Goal: Task Accomplishment & Management: Use online tool/utility

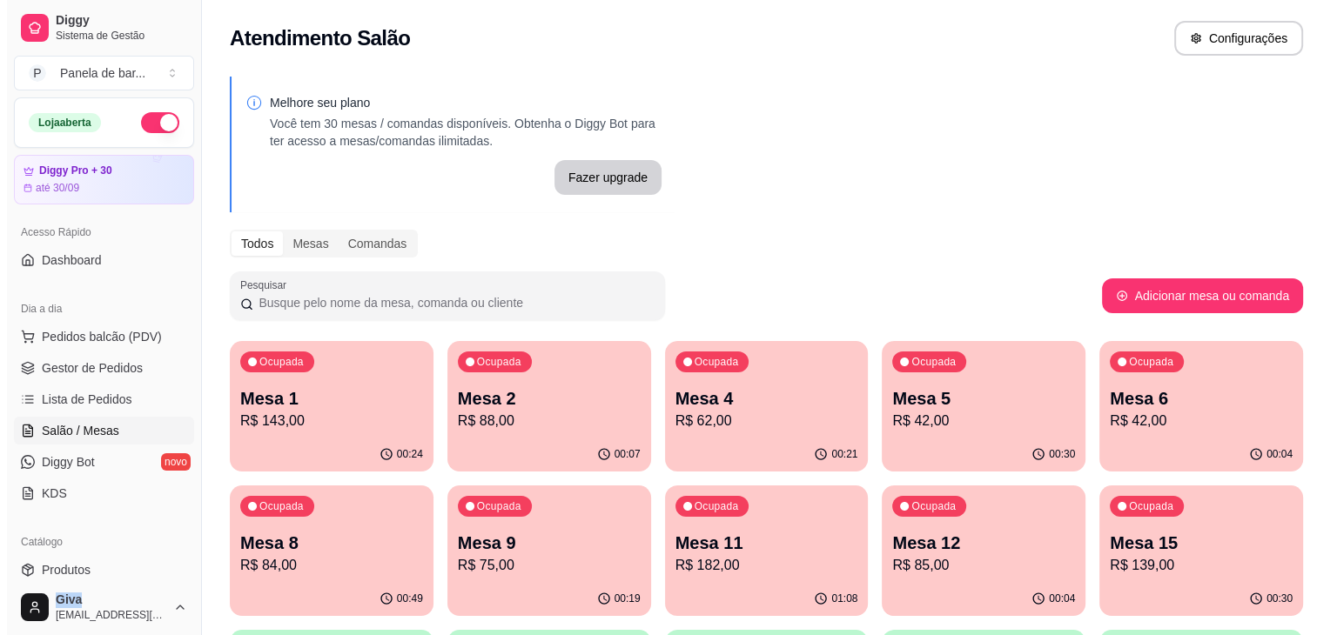
scroll to position [326, 0]
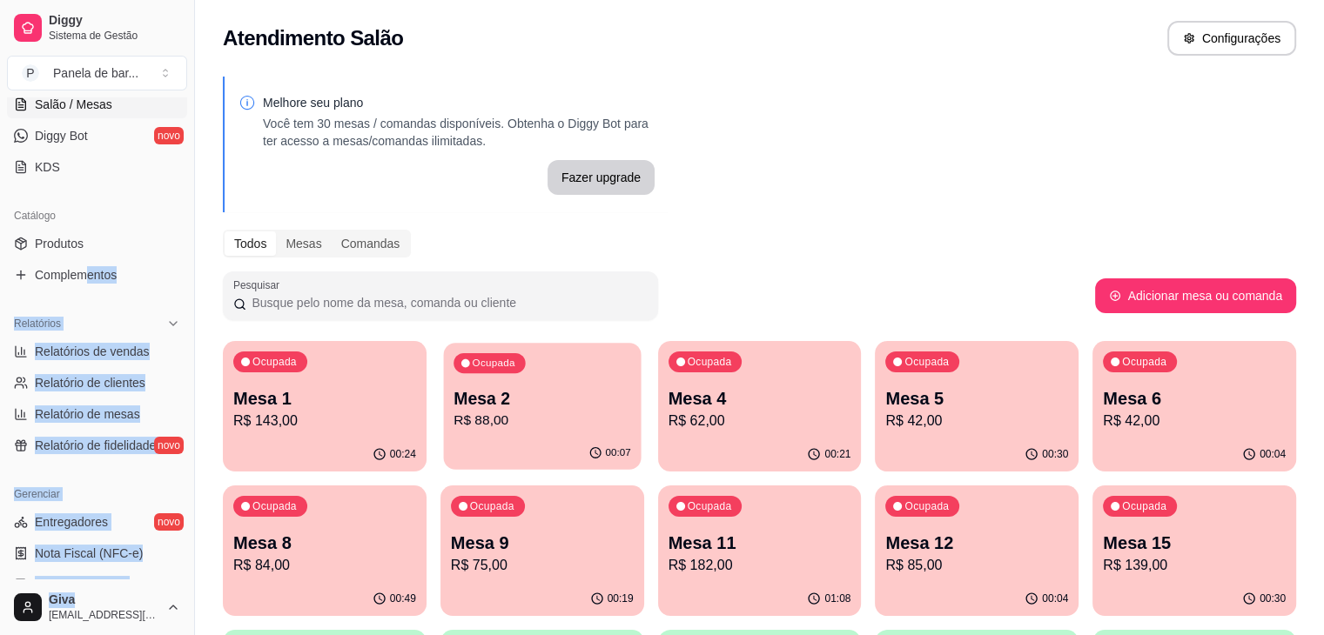
click at [467, 408] on p "Mesa 2" at bounding box center [543, 399] width 178 height 24
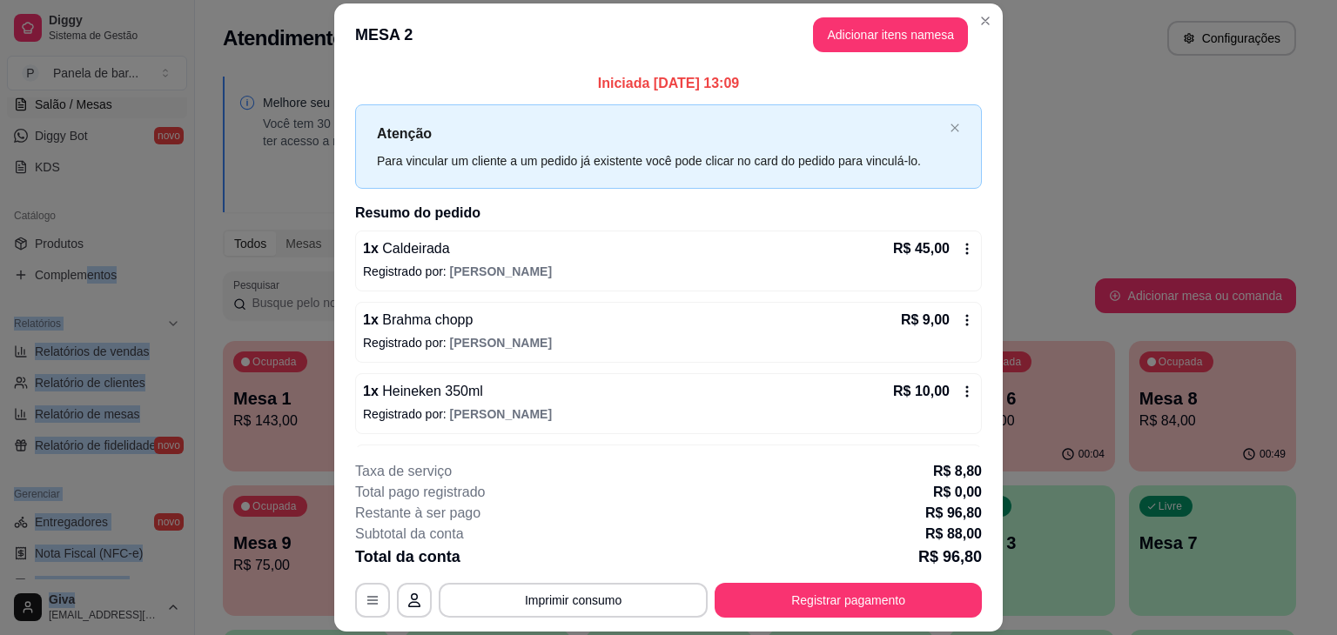
scroll to position [41, 0]
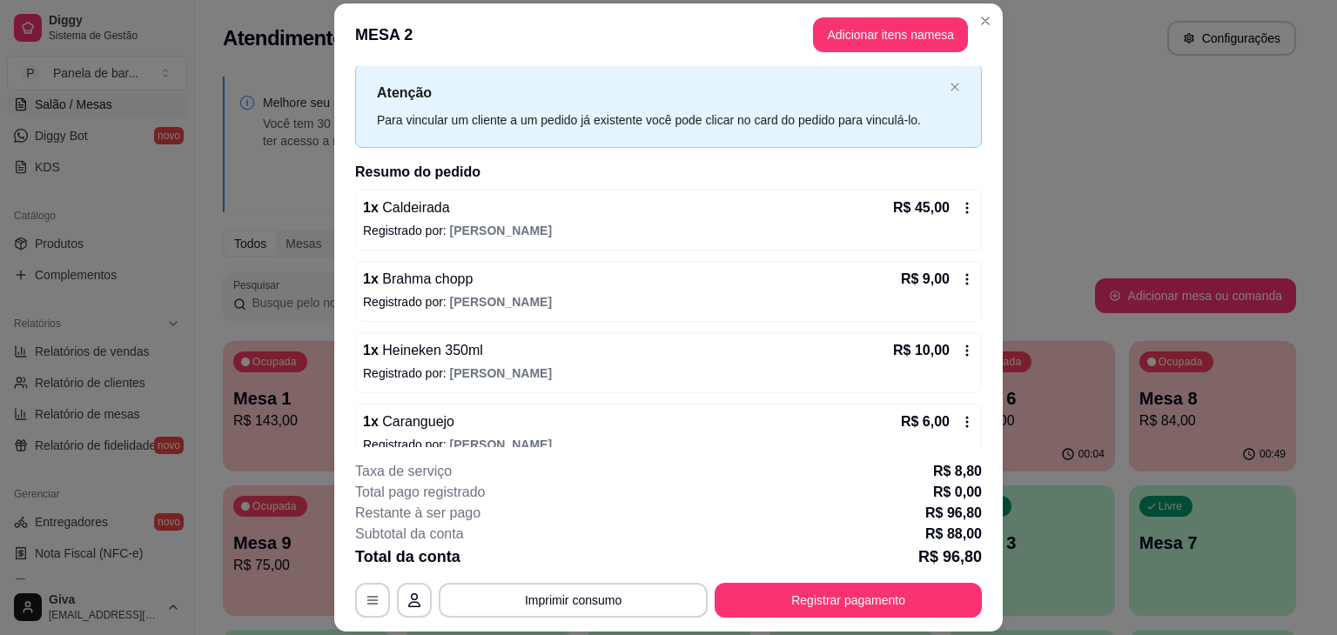
click at [960, 276] on icon at bounding box center [967, 279] width 14 height 14
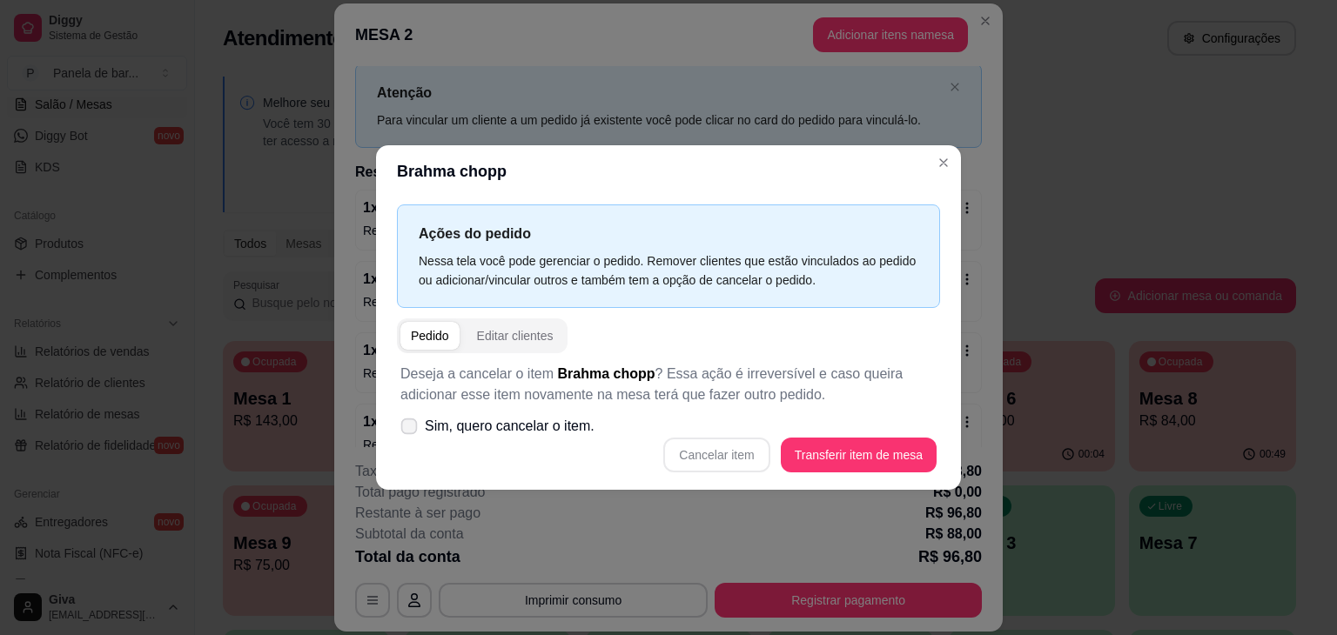
click at [440, 422] on span "Sim, quero cancelar o item." at bounding box center [510, 426] width 170 height 21
click at [411, 430] on input "Sim, quero cancelar o item." at bounding box center [405, 435] width 11 height 11
checkbox input "true"
click at [704, 451] on button "Cancelar item" at bounding box center [716, 455] width 106 height 35
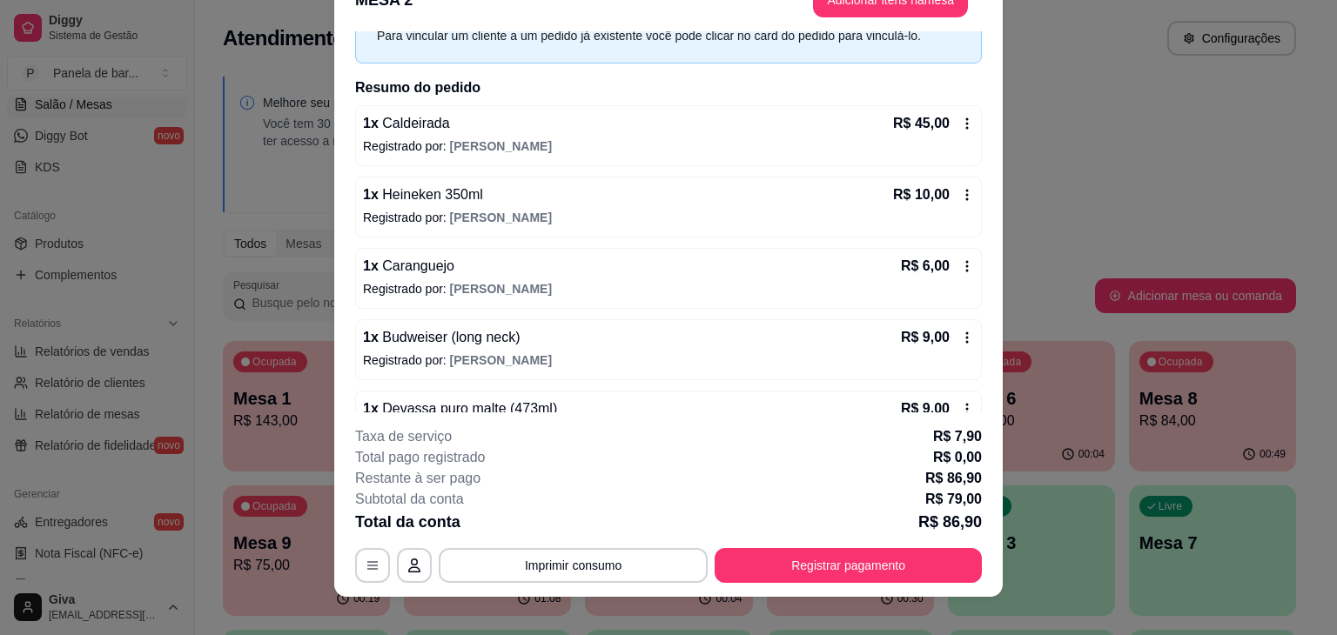
scroll to position [83, 0]
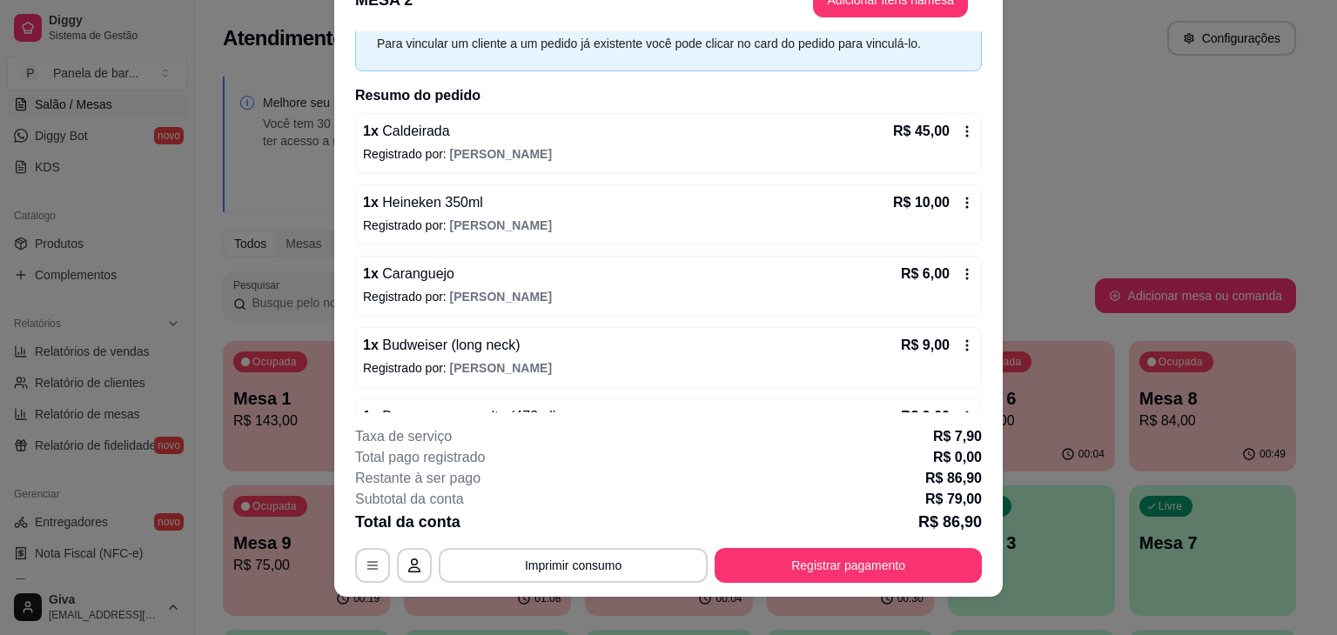
click at [960, 198] on icon at bounding box center [967, 203] width 14 height 14
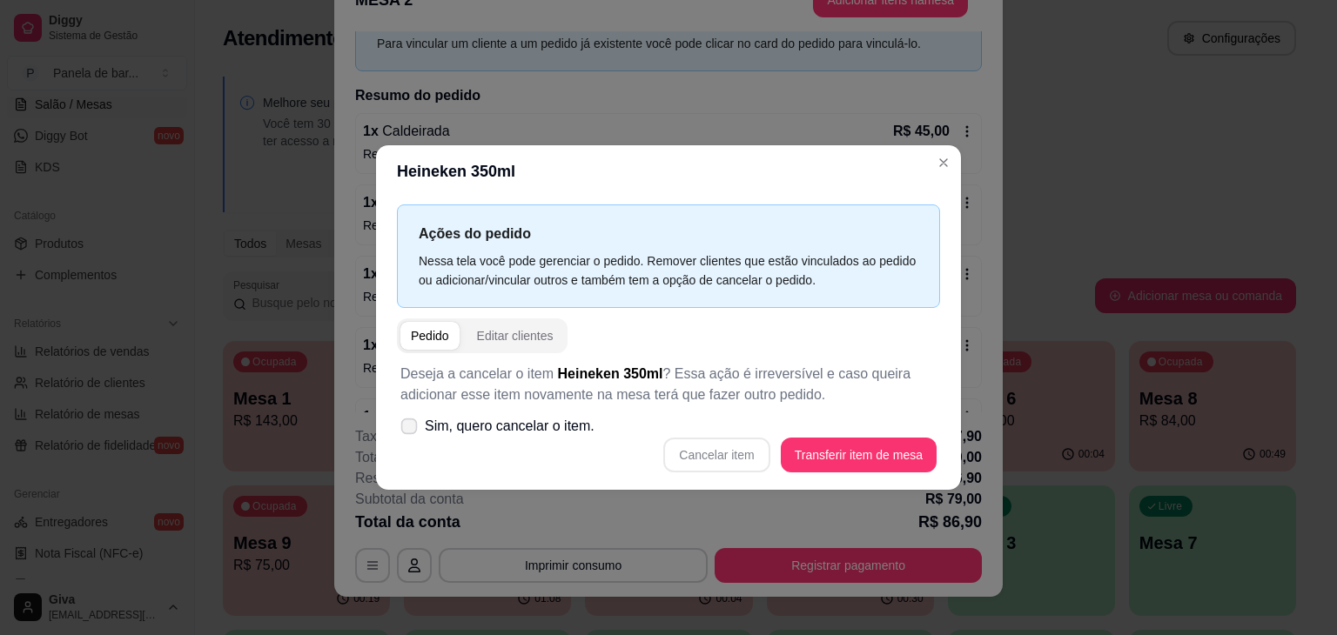
click at [473, 425] on span "Sim, quero cancelar o item." at bounding box center [510, 426] width 170 height 21
click at [411, 430] on input "Sim, quero cancelar o item." at bounding box center [405, 435] width 11 height 11
checkbox input "true"
click at [724, 454] on button "Cancelar item" at bounding box center [717, 456] width 104 height 34
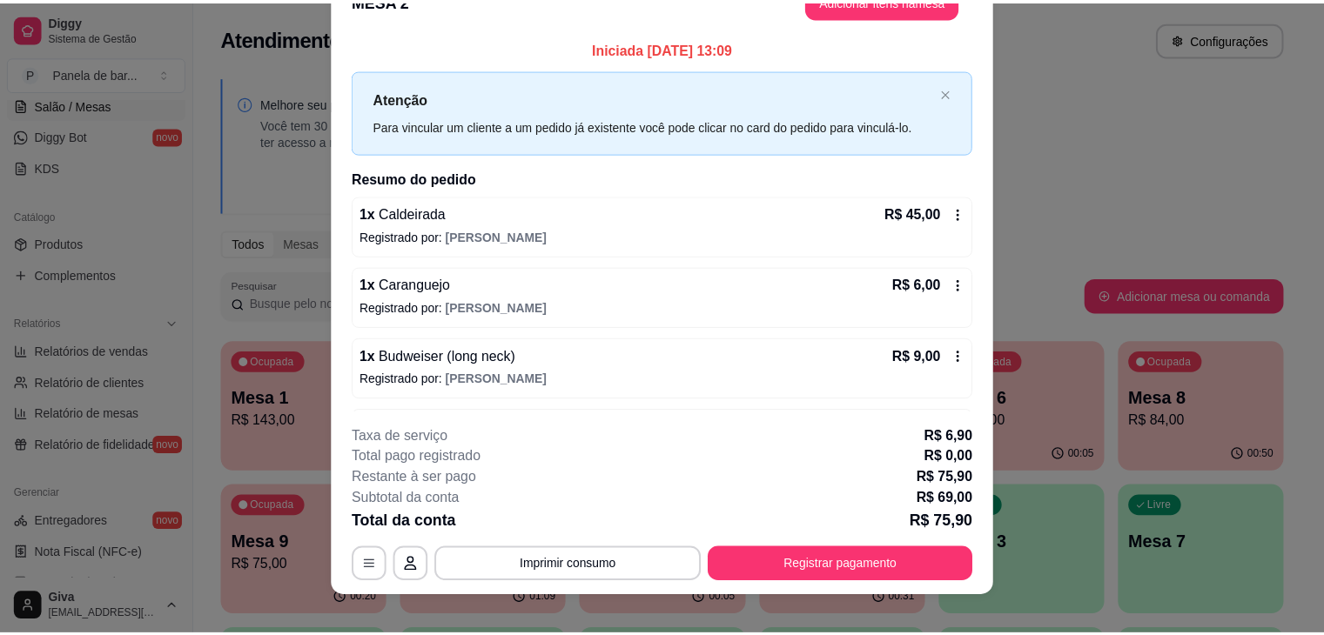
scroll to position [0, 0]
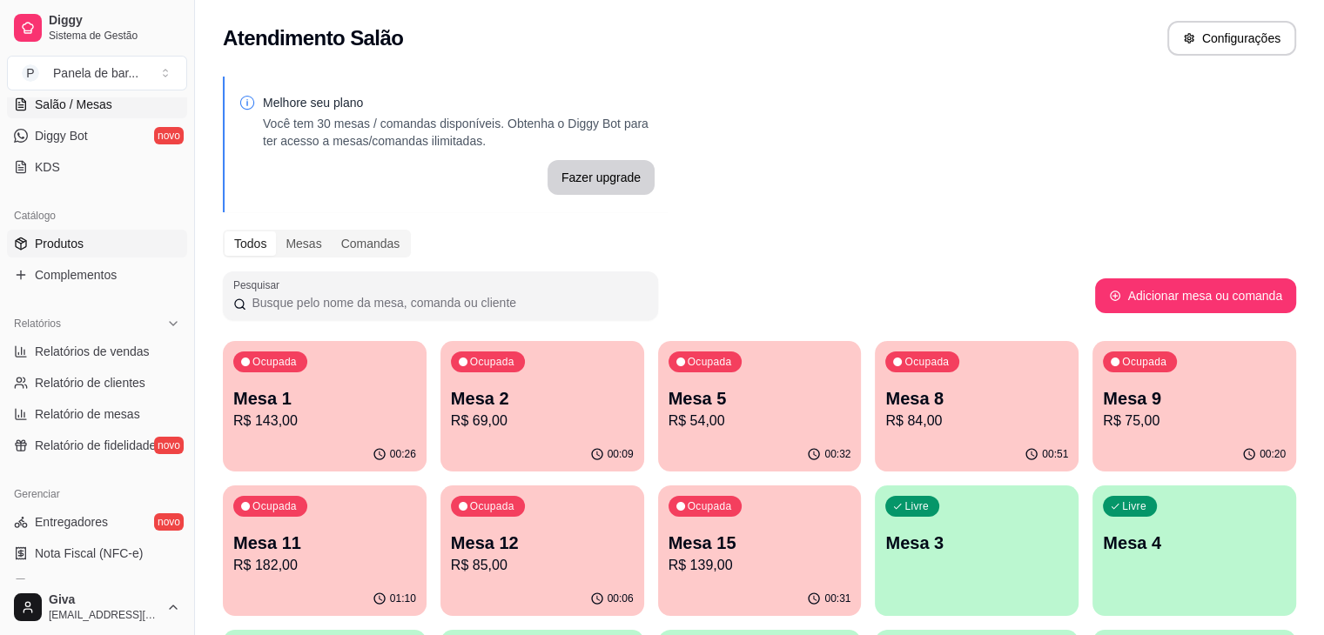
click at [87, 249] on link "Produtos" at bounding box center [97, 244] width 180 height 28
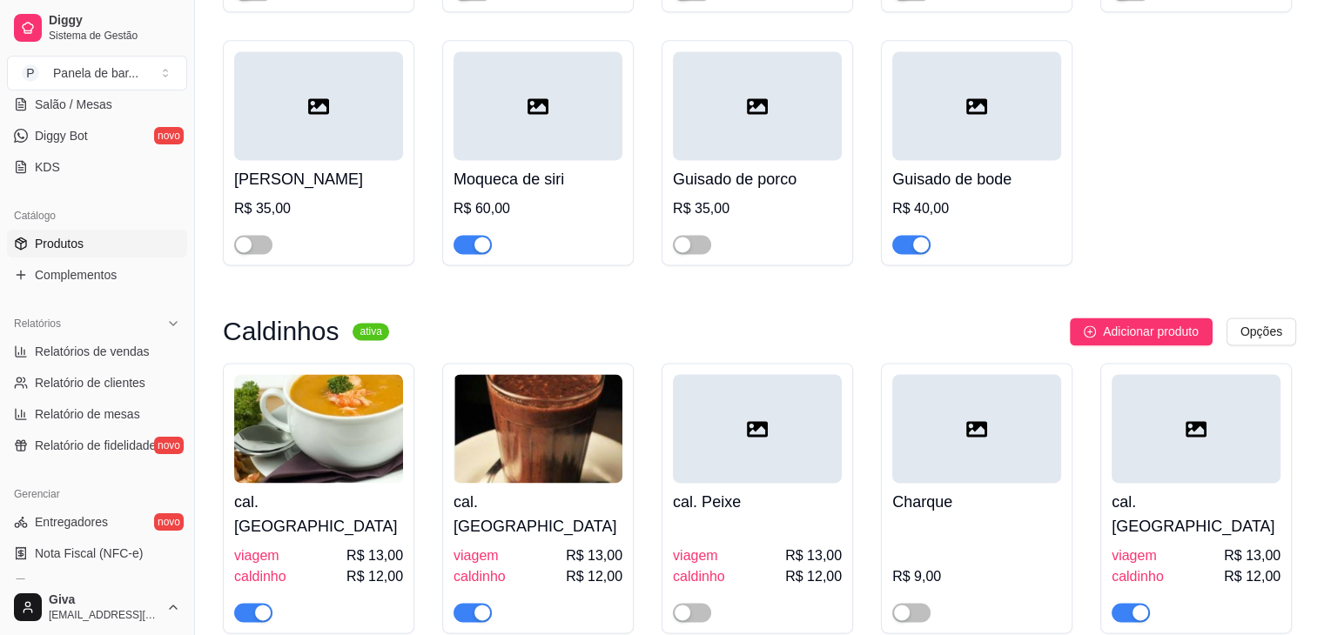
scroll to position [2444, 0]
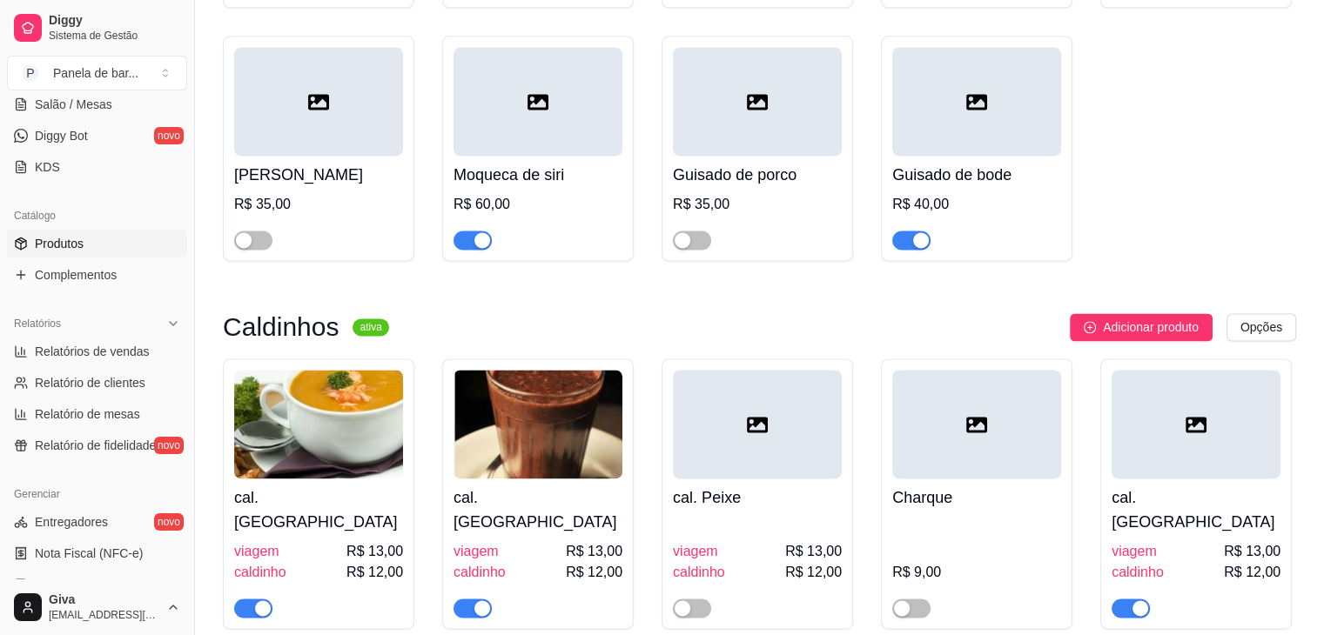
click at [972, 215] on div "R$ 40,00" at bounding box center [976, 204] width 169 height 21
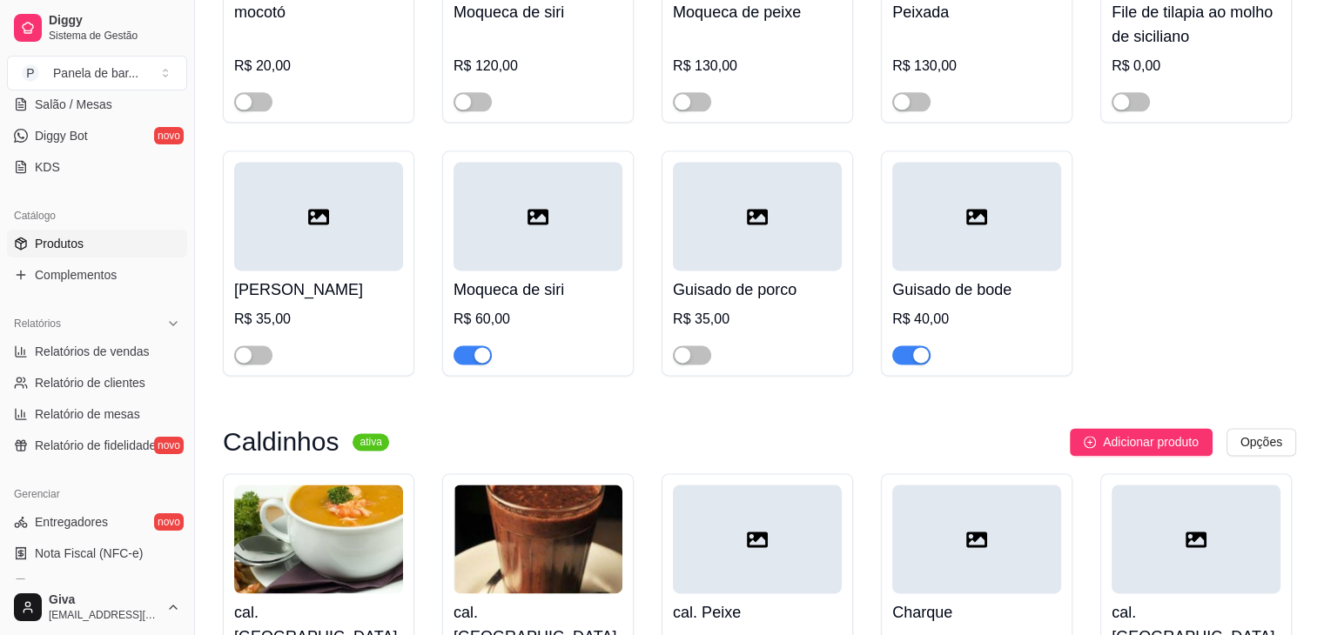
scroll to position [2477, 0]
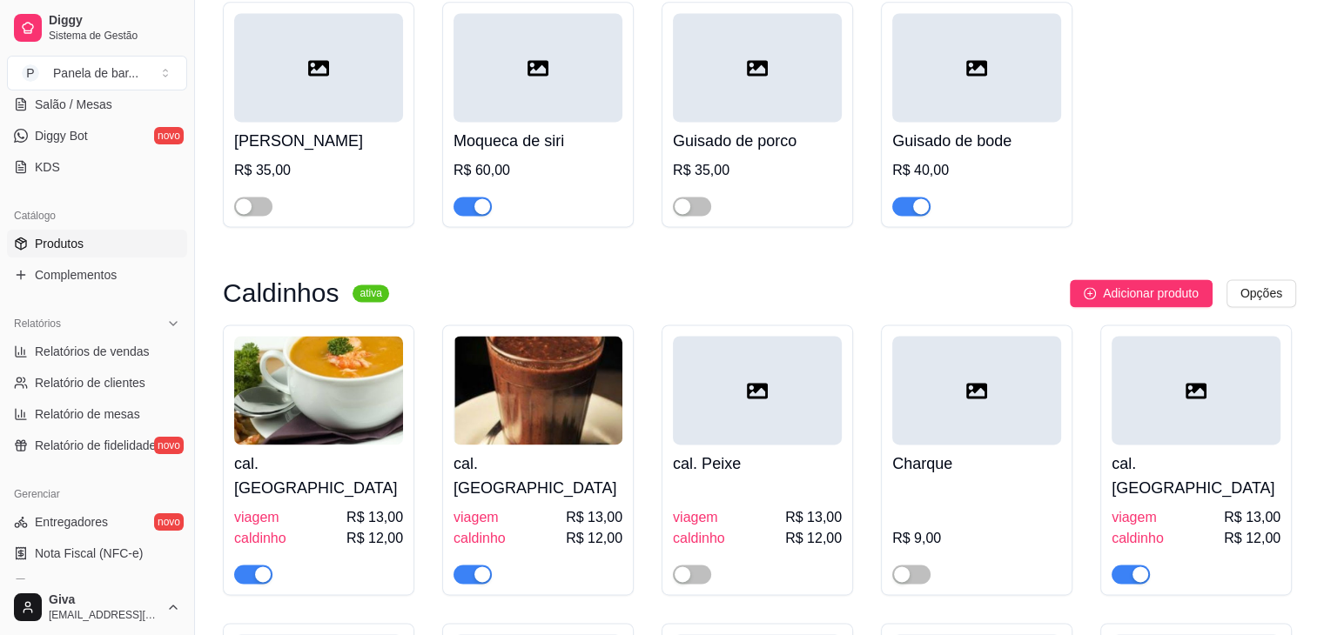
click at [447, 126] on div "Moqueca de siri R$ 60,00" at bounding box center [538, 114] width 192 height 225
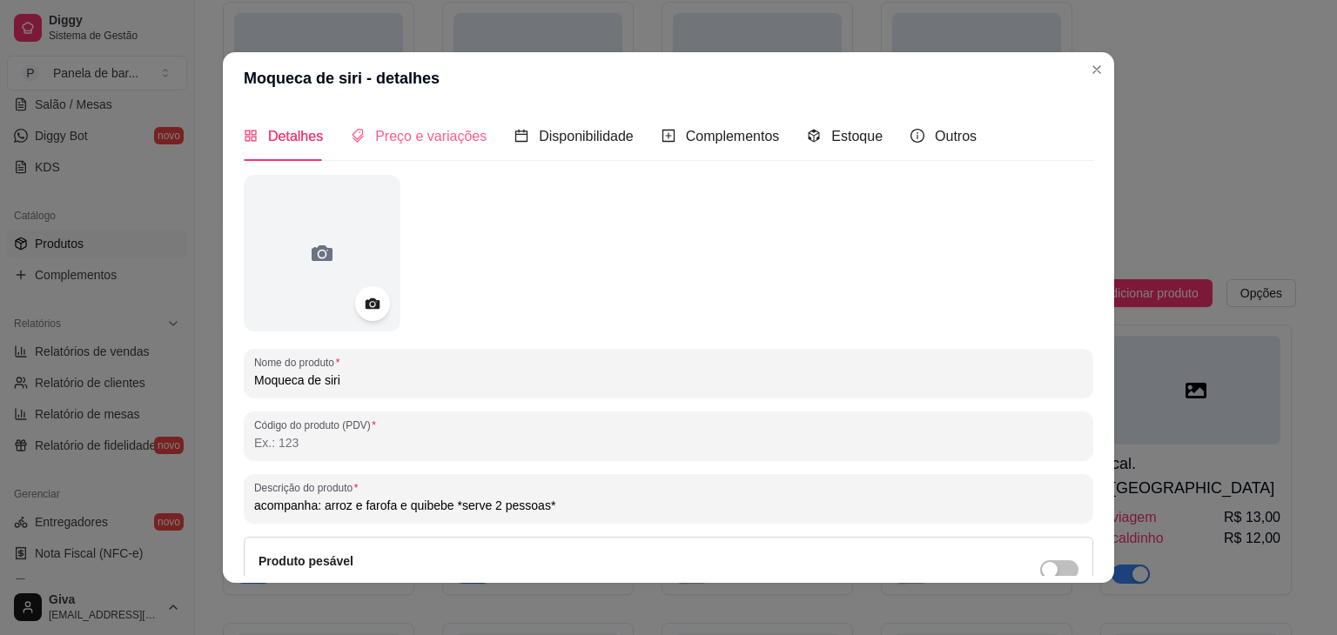
click at [449, 148] on div "Preço e variações" at bounding box center [419, 136] width 136 height 50
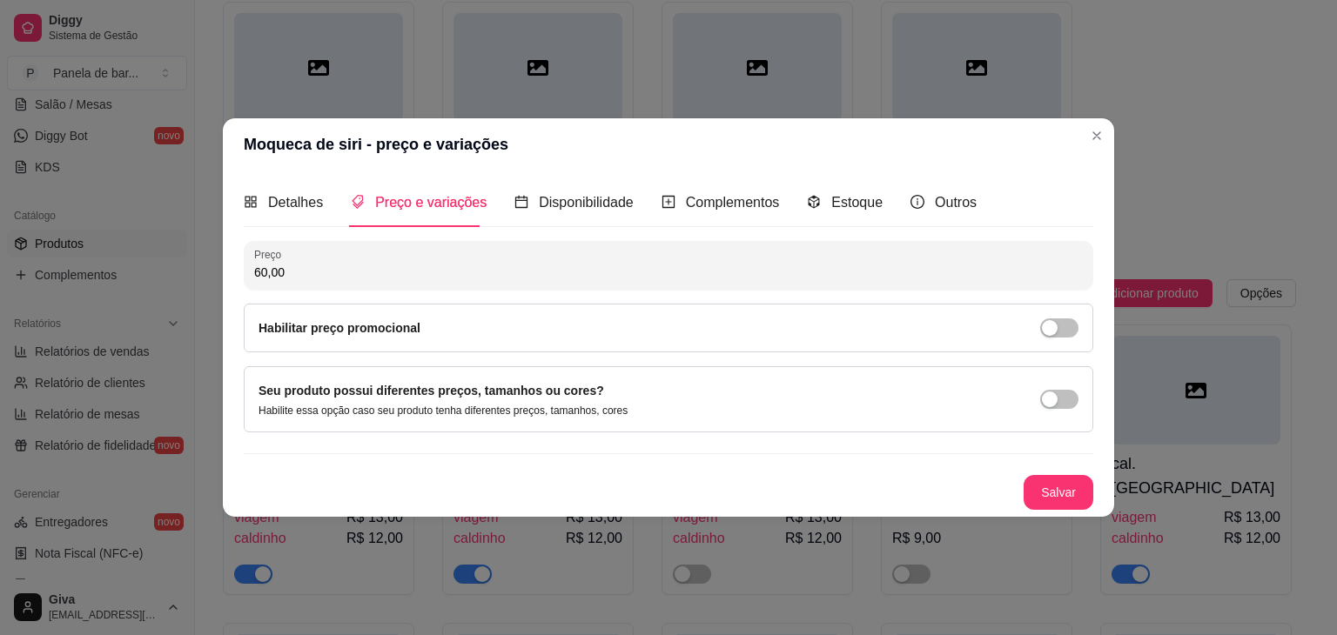
click at [347, 265] on input "60,00" at bounding box center [668, 272] width 829 height 17
type input "50,00"
click at [1039, 485] on button "Salvar" at bounding box center [1059, 492] width 70 height 35
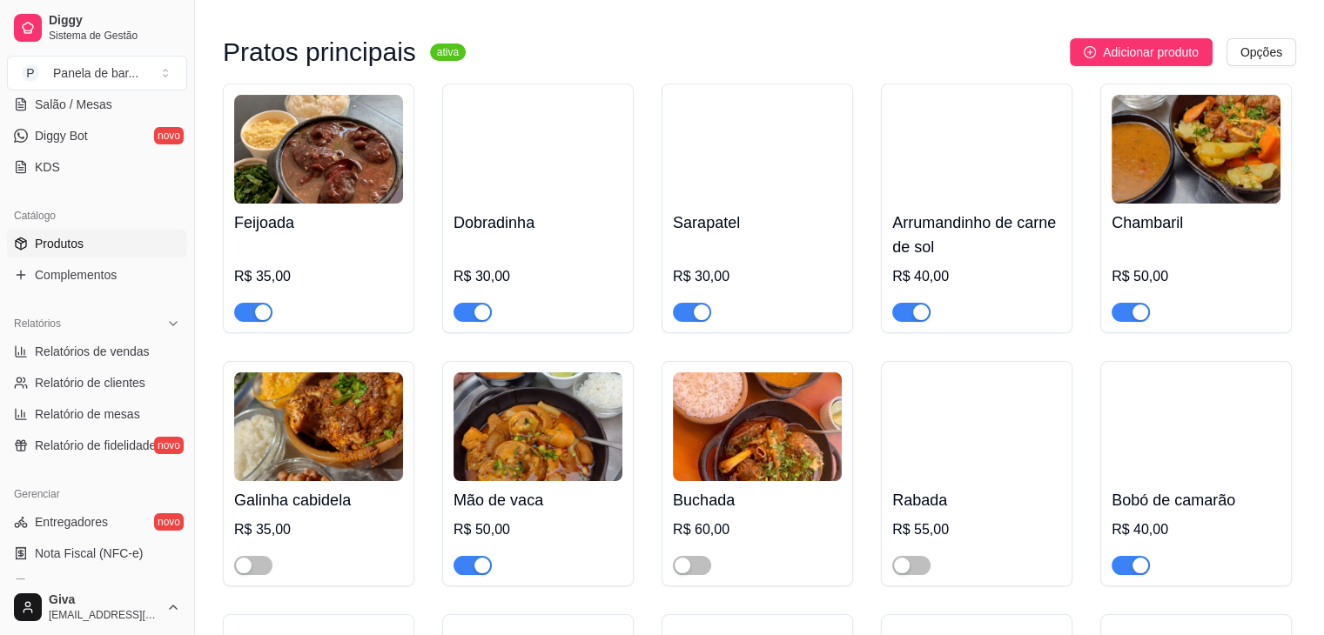
scroll to position [0, 0]
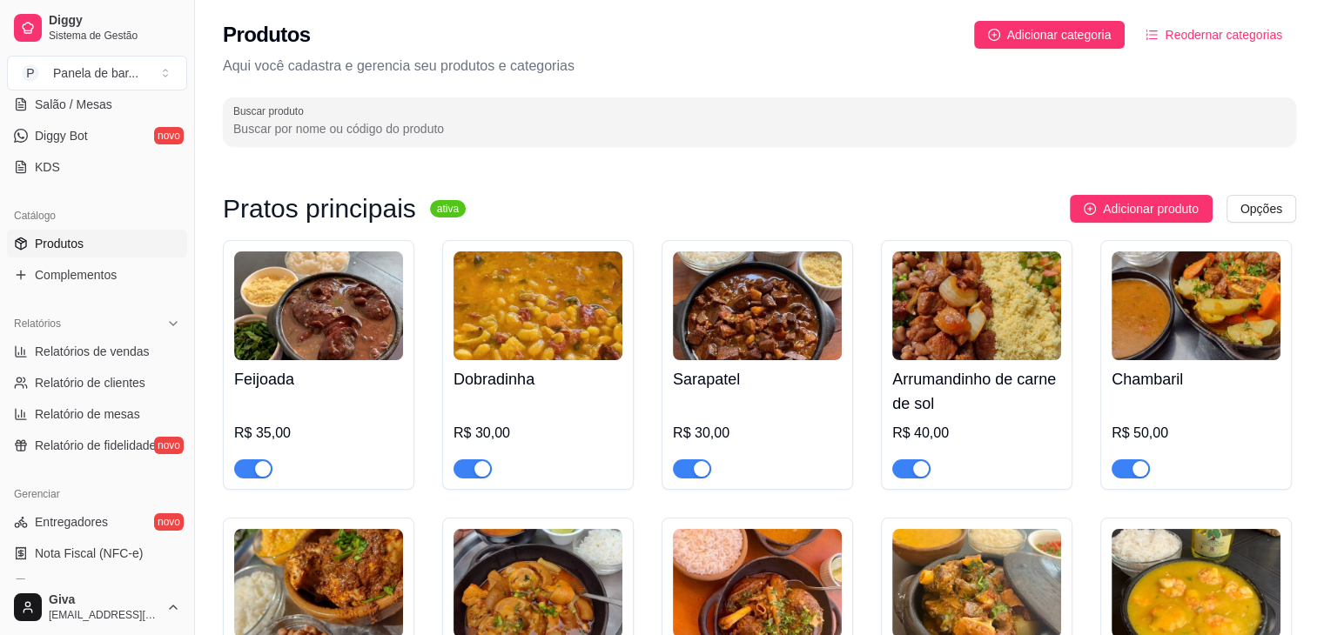
click at [252, 465] on button "button" at bounding box center [253, 469] width 38 height 19
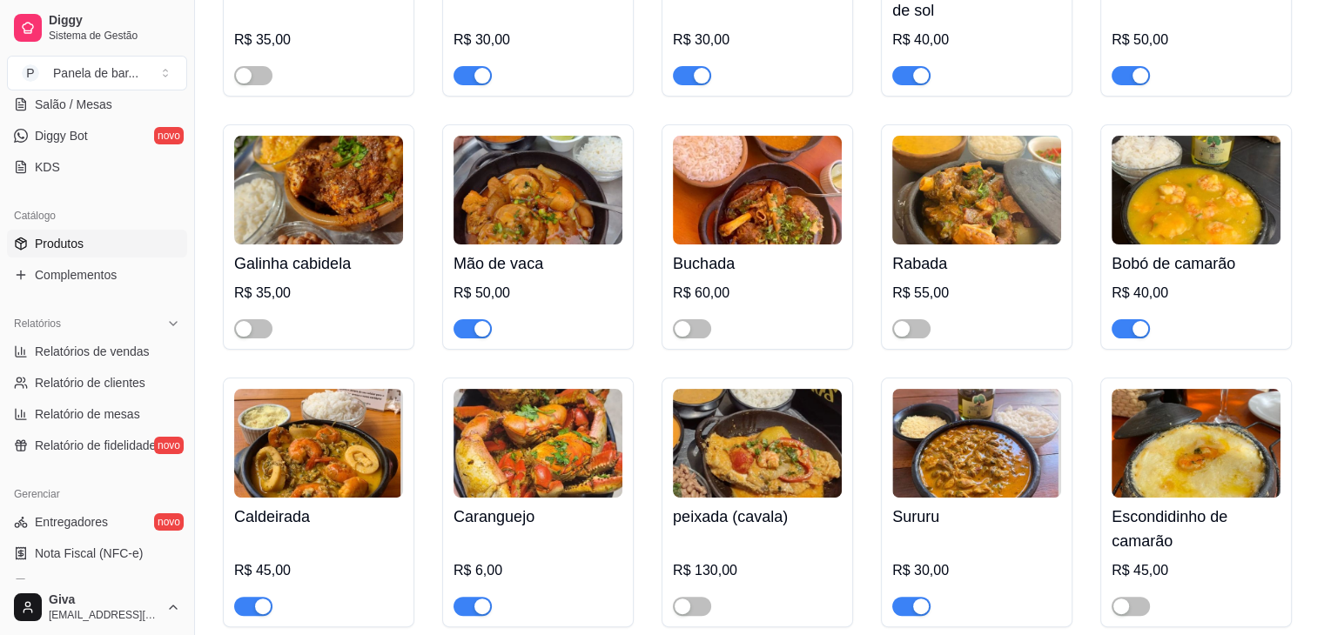
scroll to position [399, 0]
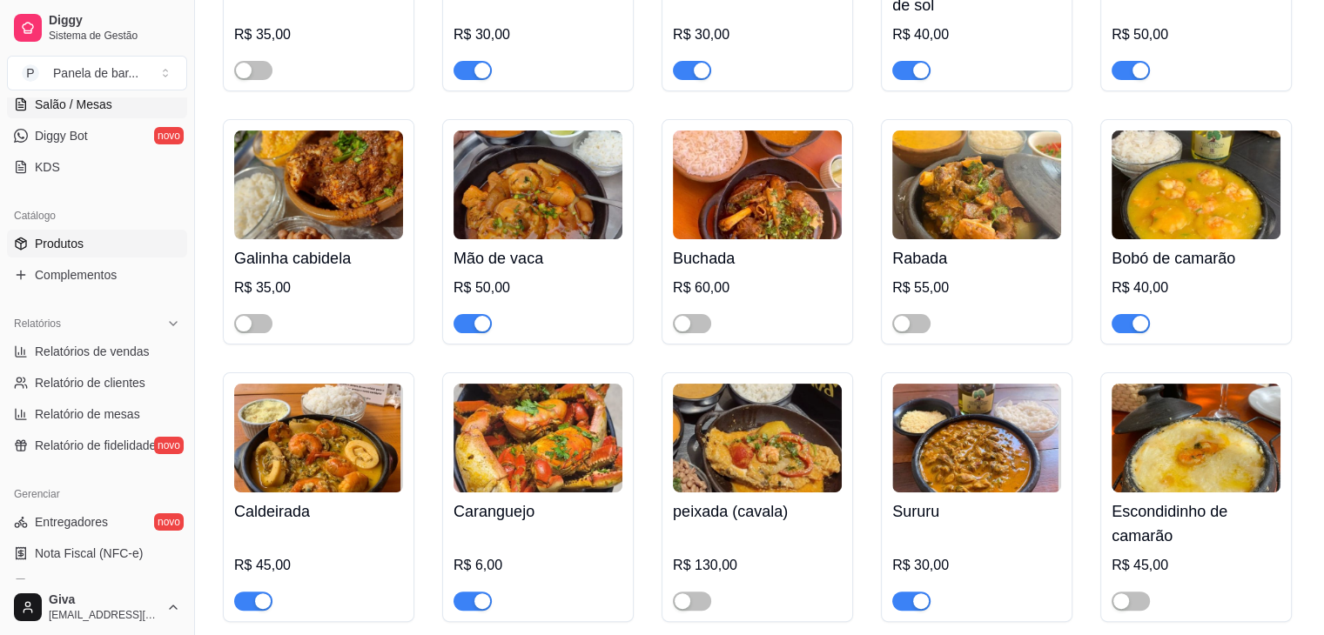
click at [111, 111] on link "Salão / Mesas" at bounding box center [97, 105] width 180 height 28
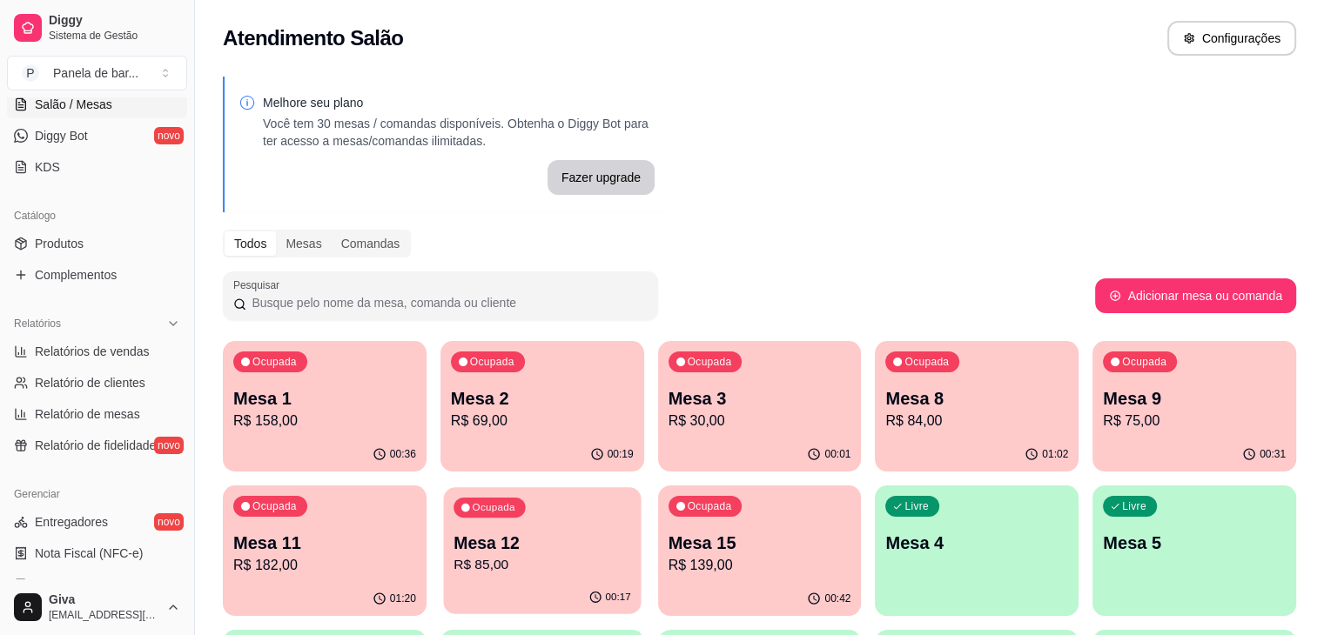
click at [454, 547] on p "Mesa 12" at bounding box center [543, 544] width 178 height 24
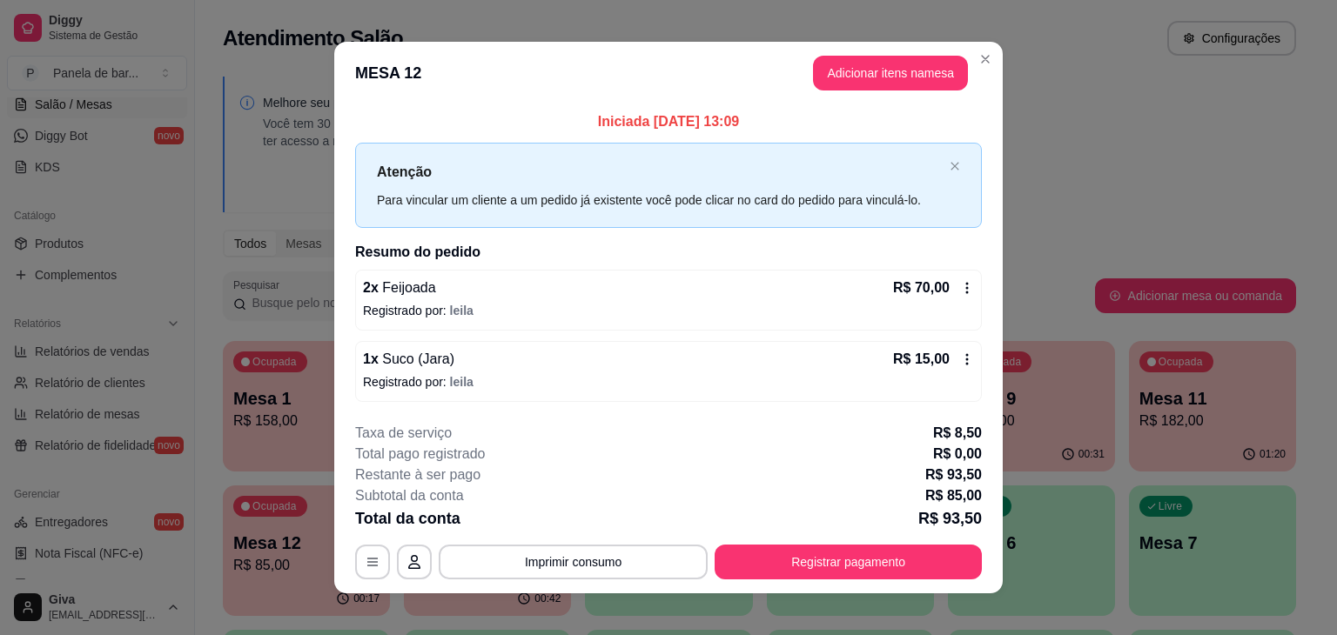
click at [956, 266] on div "Iniciada [DATE] 13:09 Atenção Para vincular um cliente a um pedido já existente…" at bounding box center [668, 256] width 627 height 290
click at [956, 275] on div "2 x Feijoada R$ 70,00 Registrado por: leila" at bounding box center [668, 300] width 627 height 61
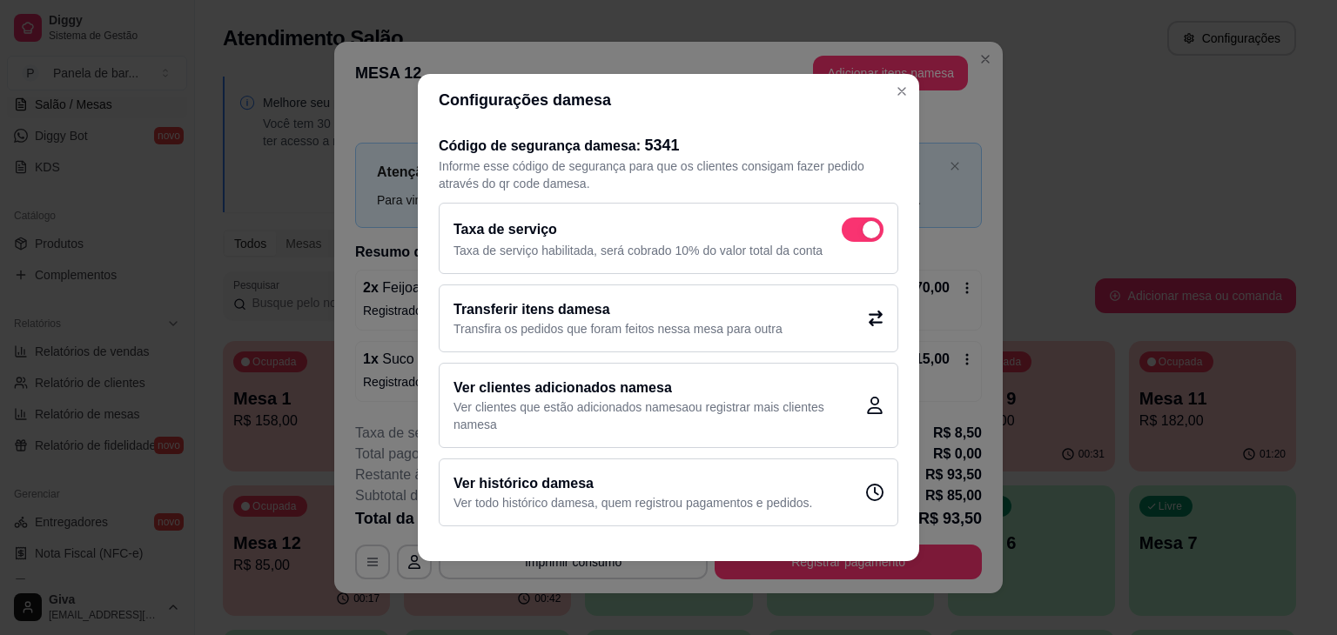
click at [793, 331] on div "Transferir itens da mesa Transfira os pedidos que foram feitos nessa mesa para …" at bounding box center [669, 319] width 460 height 68
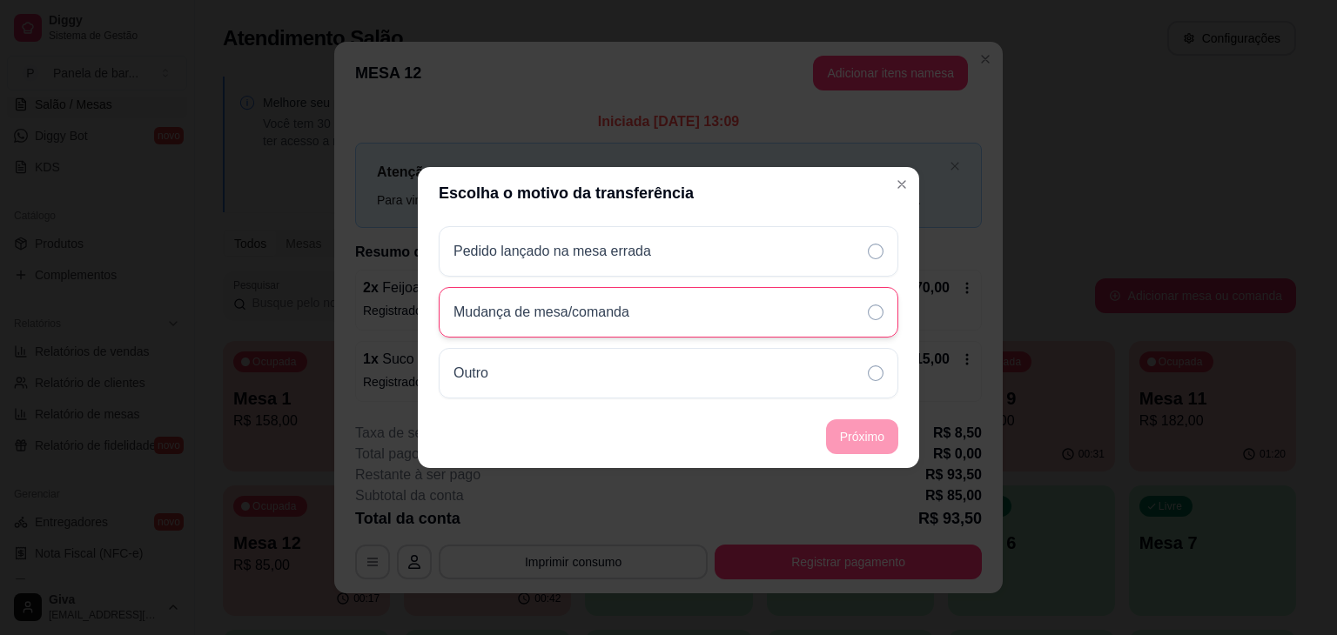
click at [732, 308] on div "Mudança de mesa/comanda" at bounding box center [669, 312] width 460 height 50
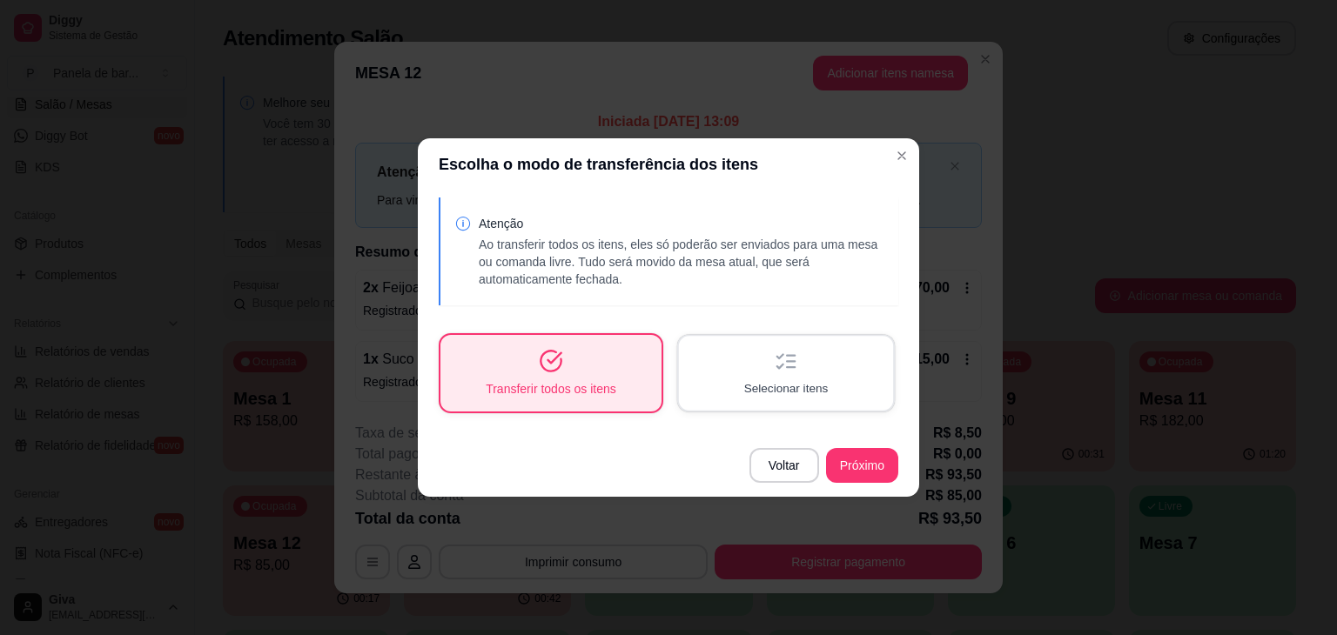
click at [749, 380] on span "Selecionar itens" at bounding box center [786, 388] width 84 height 17
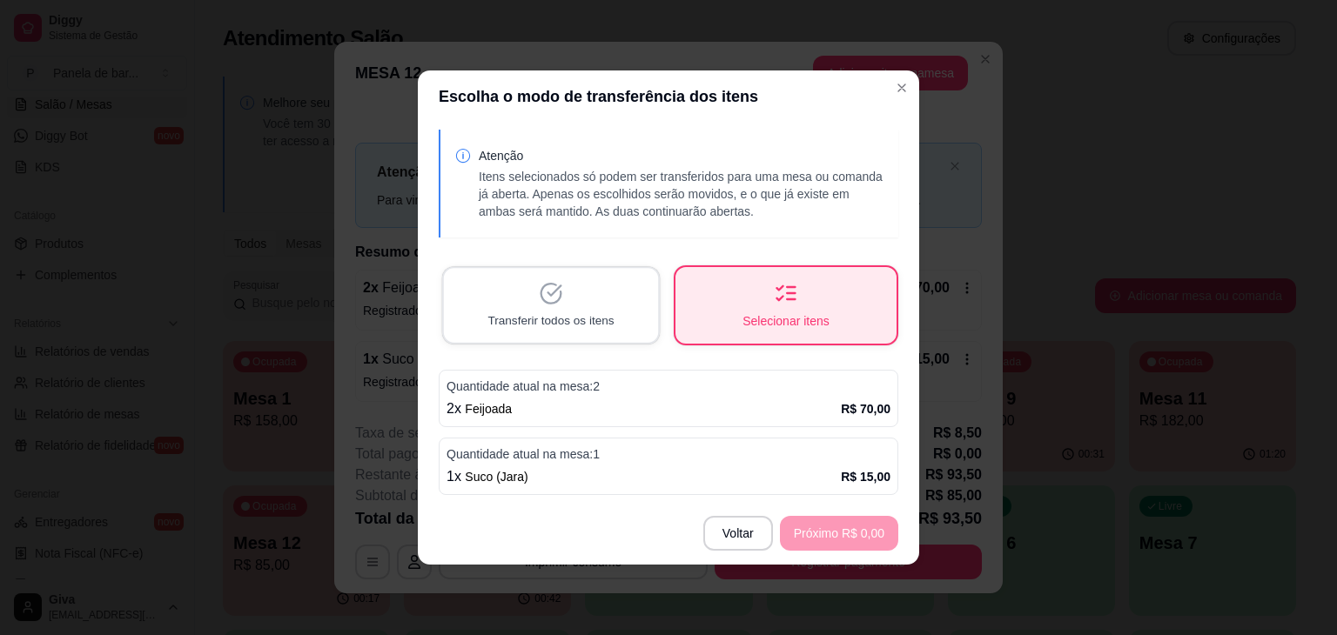
click at [600, 316] on span "Transferir todos os itens" at bounding box center [550, 321] width 126 height 17
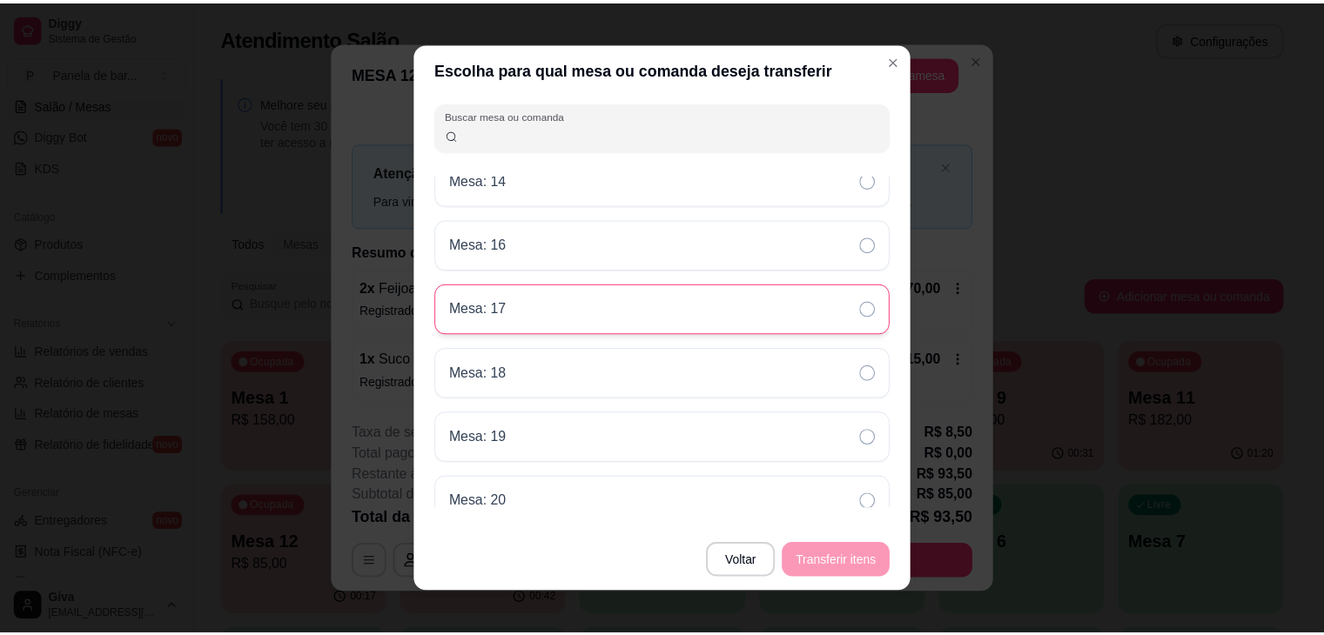
scroll to position [150, 0]
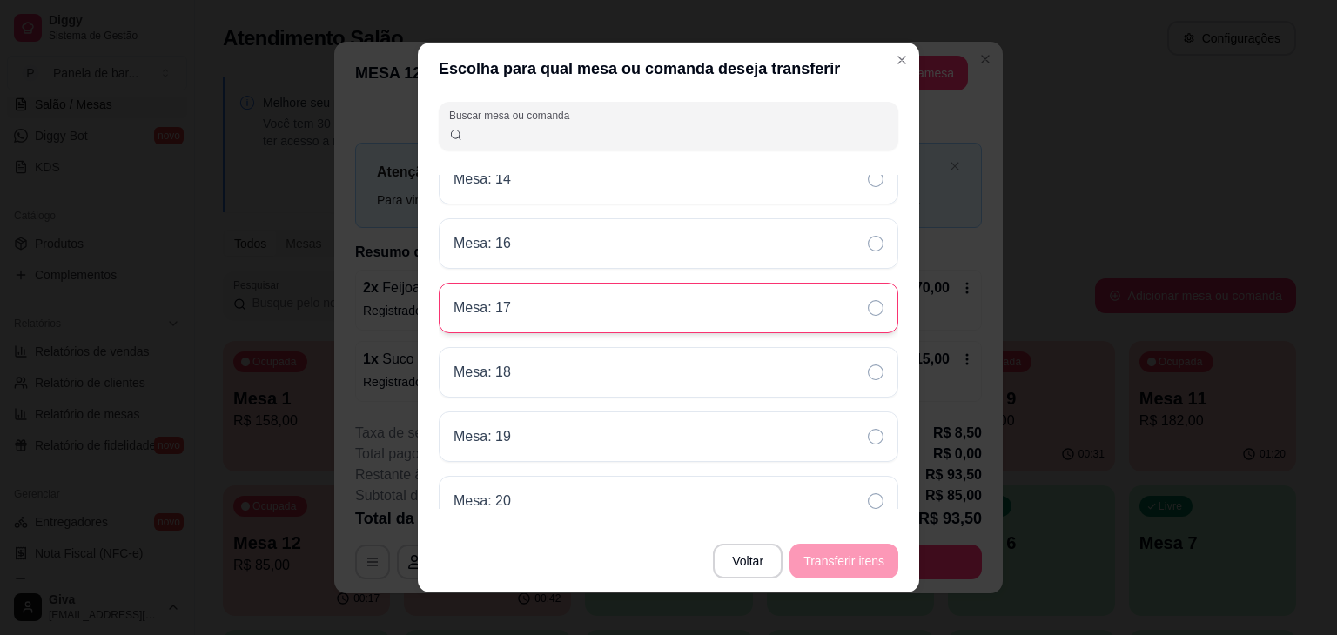
click at [655, 439] on div "Mesa: 19" at bounding box center [669, 437] width 460 height 50
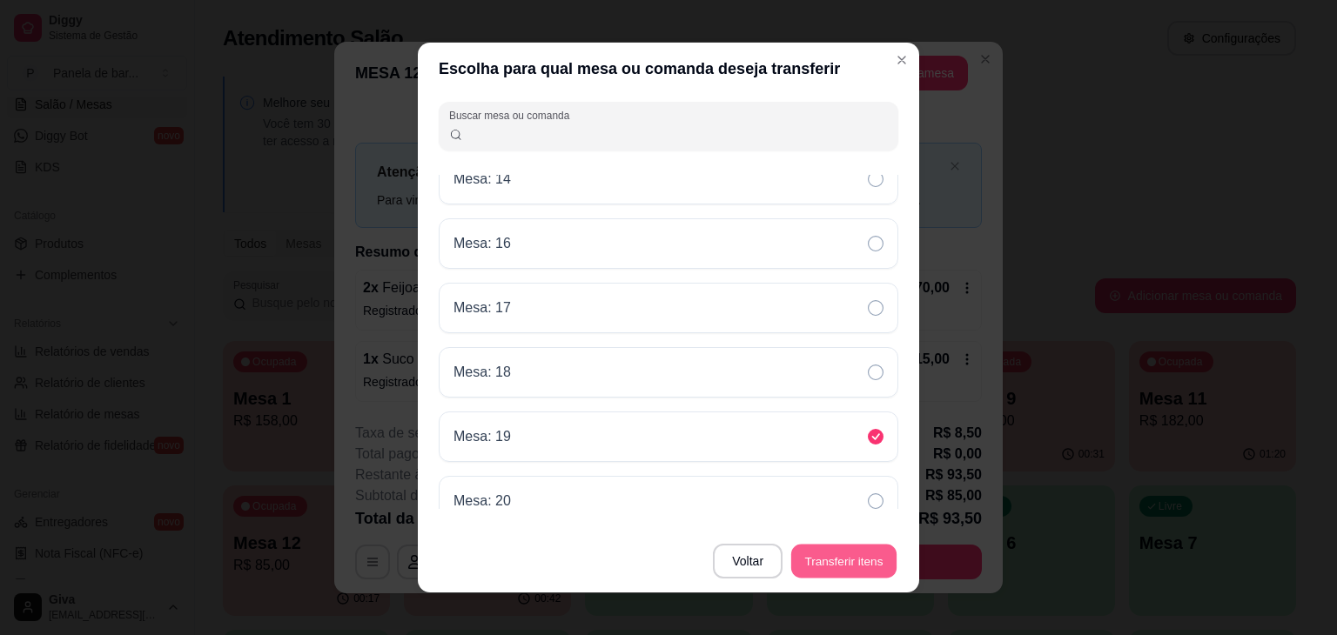
click at [822, 558] on button "Transferir itens" at bounding box center [843, 562] width 105 height 34
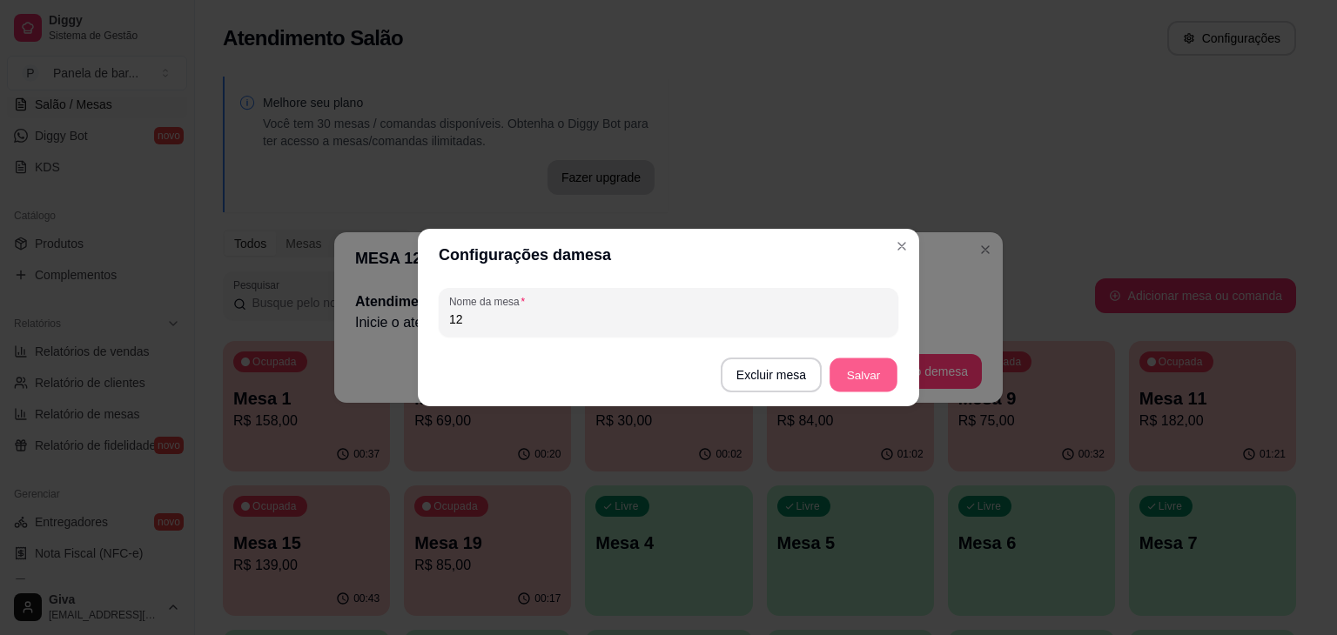
click at [876, 359] on button "Salvar" at bounding box center [864, 376] width 68 height 34
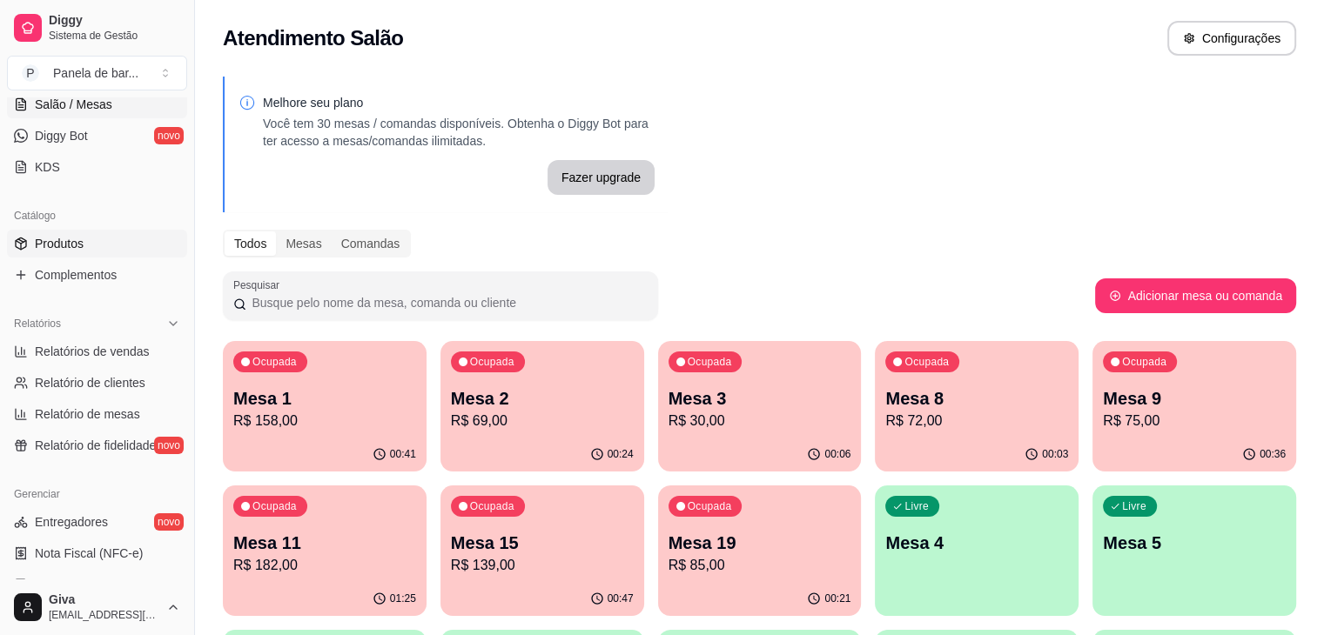
click at [54, 238] on span "Produtos" at bounding box center [59, 243] width 49 height 17
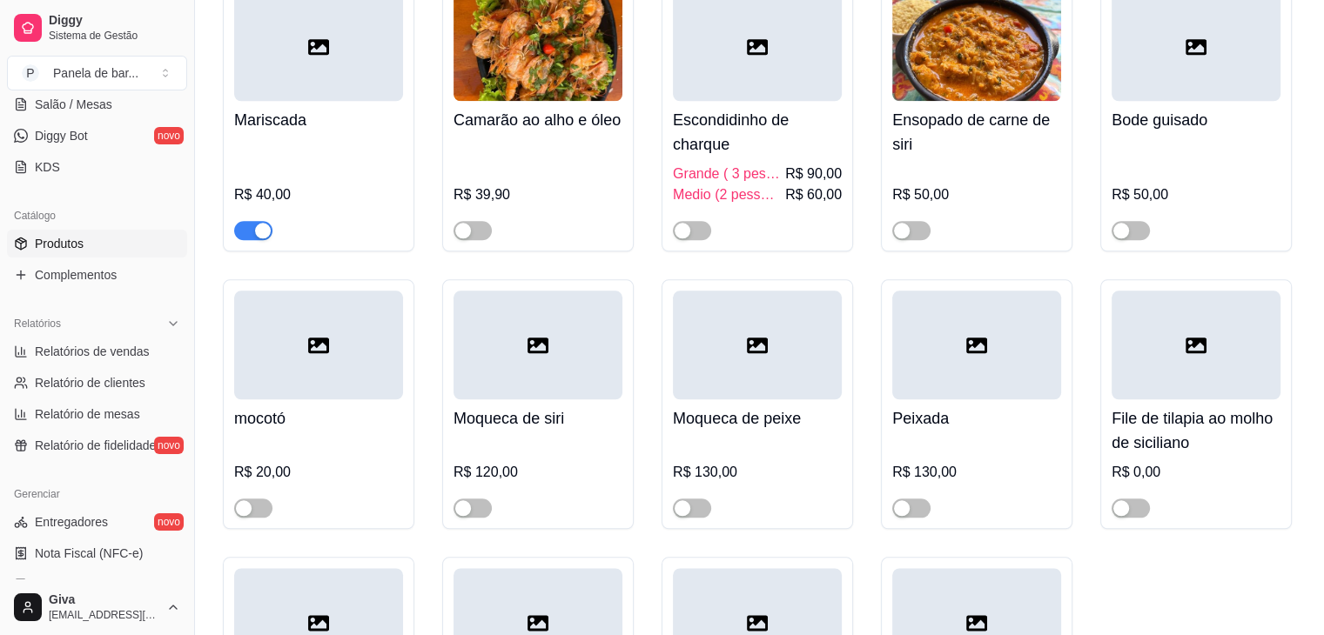
scroll to position [2282, 0]
